Goal: Information Seeking & Learning: Find specific fact

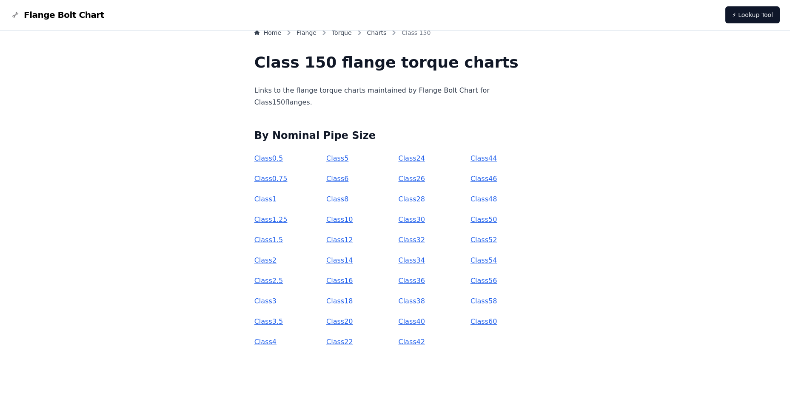
scroll to position [19, 0]
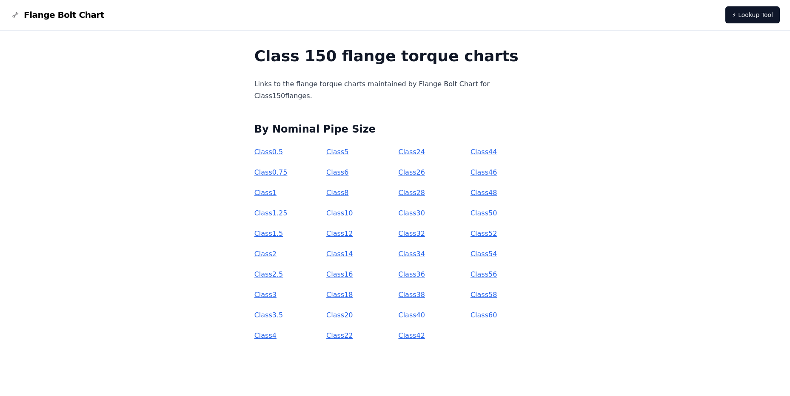
click at [344, 273] on link "Class 16" at bounding box center [339, 274] width 26 height 8
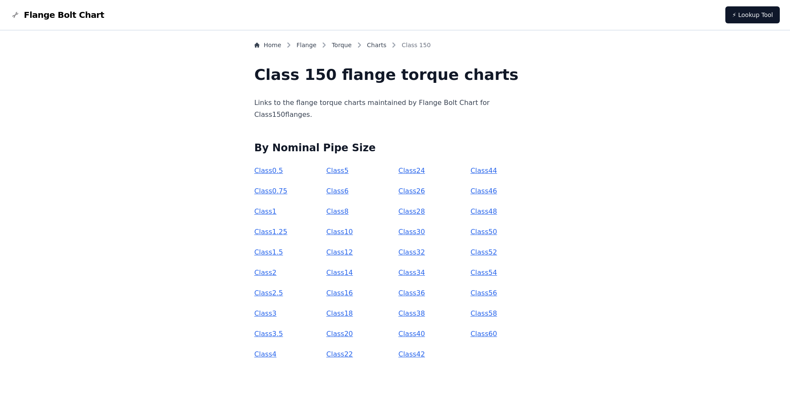
scroll to position [19, 0]
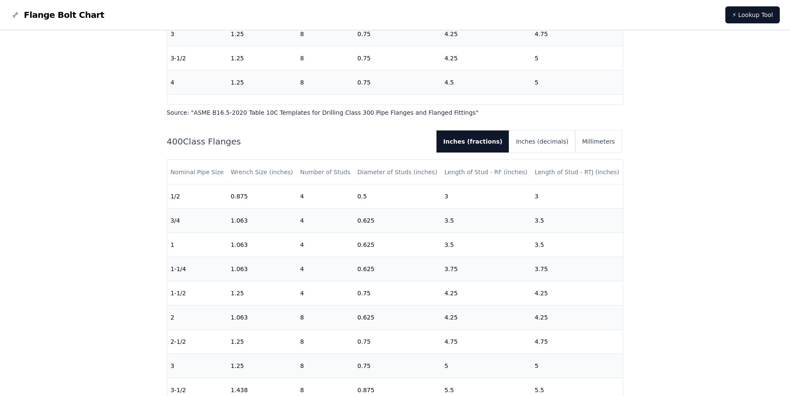
scroll to position [850, 0]
